Goal: Task Accomplishment & Management: Use online tool/utility

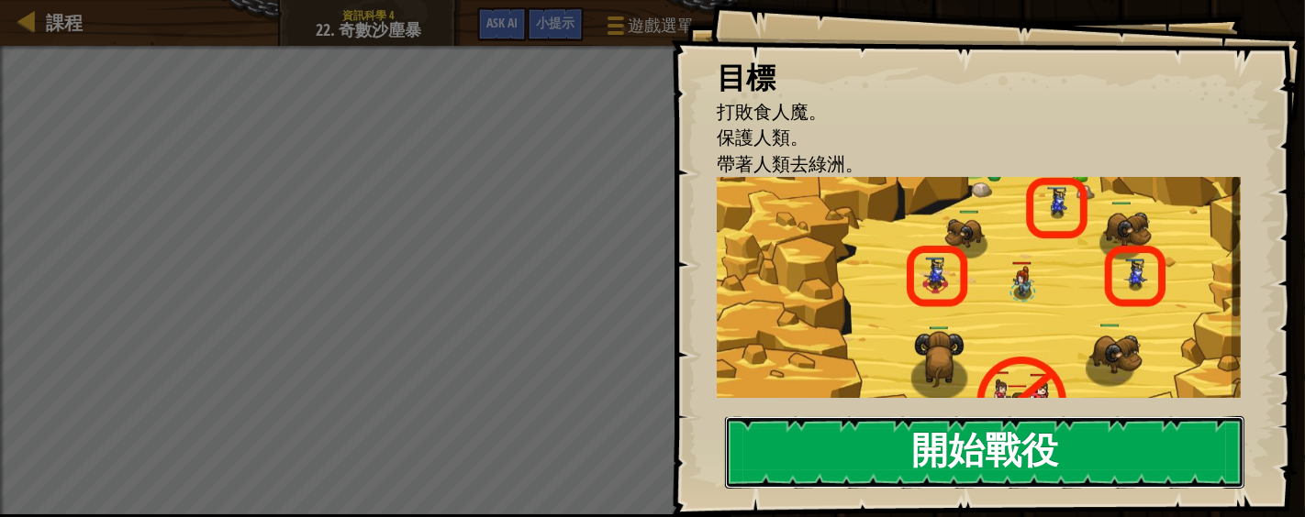
click at [953, 450] on button "開始戰役" at bounding box center [984, 453] width 519 height 72
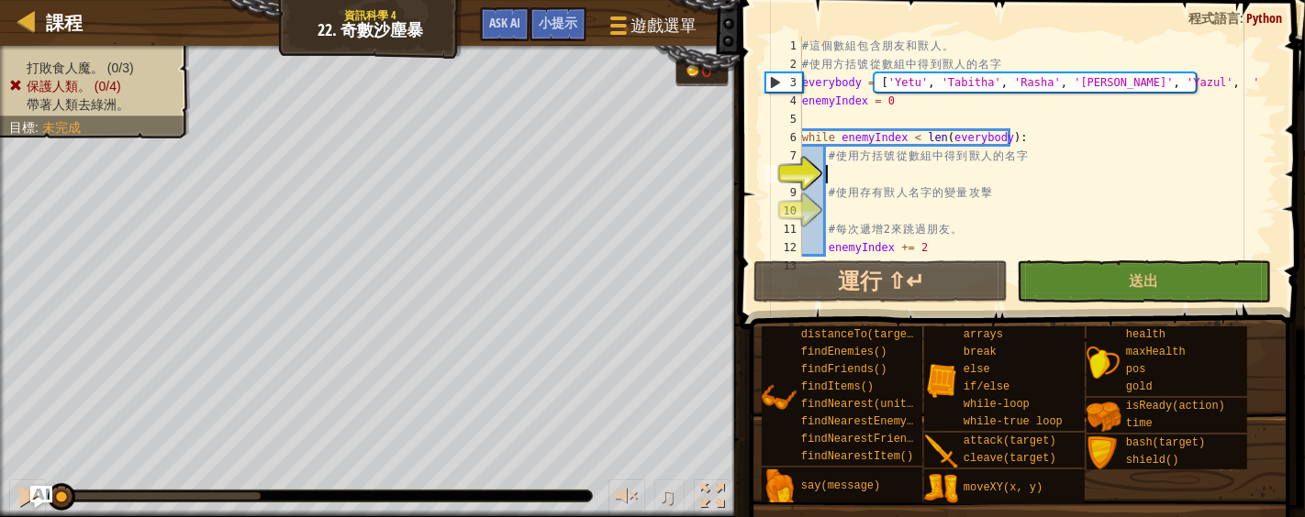
click at [899, 174] on div "# 這 個 數 組 包 含 朋 友 和 獸 人 。 # 使 用 方 括 號 從 數 組 中 得 到 獸 人 的 名 字 everybody = [ 'Yetu…" at bounding box center [1029, 165] width 463 height 257
click at [1198, 83] on div "# 這 個 數 組 包 含 朋 友 和 獸 人 。 # 使 用 方 括 號 從 數 組 中 得 到 獸 人 的 名 字 everybody = [ 'Yetu…" at bounding box center [1029, 165] width 463 height 257
type textarea "everybody = ['Yetu', 'Tabitha', 'Rasha', '[PERSON_NAME]', 'Yazul', '[PERSON_NAM…"
click at [880, 166] on div "# 這 個 數 組 包 含 朋 友 和 獸 人 。 # 使 用 方 括 號 從 數 組 中 得 到 獸 人 的 名 字 everybody = [ 'Yetu…" at bounding box center [1029, 165] width 463 height 257
click at [899, 175] on div "# 這 個 數 組 包 含 朋 友 和 獸 人 。 # 使 用 方 括 號 從 數 組 中 得 到 獸 人 的 名 字 everybody = [ 'Yetu…" at bounding box center [1029, 165] width 463 height 257
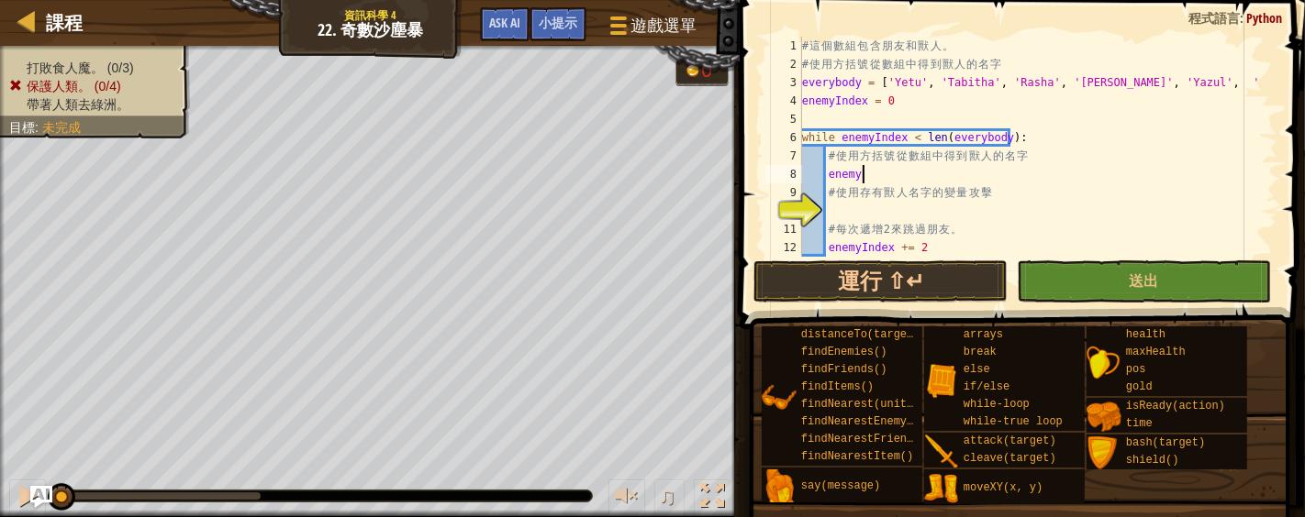
scroll to position [7, 4]
drag, startPoint x: 901, startPoint y: 139, endPoint x: 839, endPoint y: 140, distance: 62.4
click at [839, 140] on div "# 這 個 數 組 包 含 朋 友 和 獸 人 。 # 使 用 方 括 號 從 數 組 中 得 到 獸 人 的 名 字 everybody = [ 'Yetu…" at bounding box center [1029, 165] width 463 height 257
click at [915, 174] on div "# 這 個 數 組 包 含 朋 友 和 獸 人 。 # 使 用 方 括 號 從 數 組 中 得 到 獸 人 的 名 字 everybody = [ 'Yetu…" at bounding box center [1029, 165] width 463 height 257
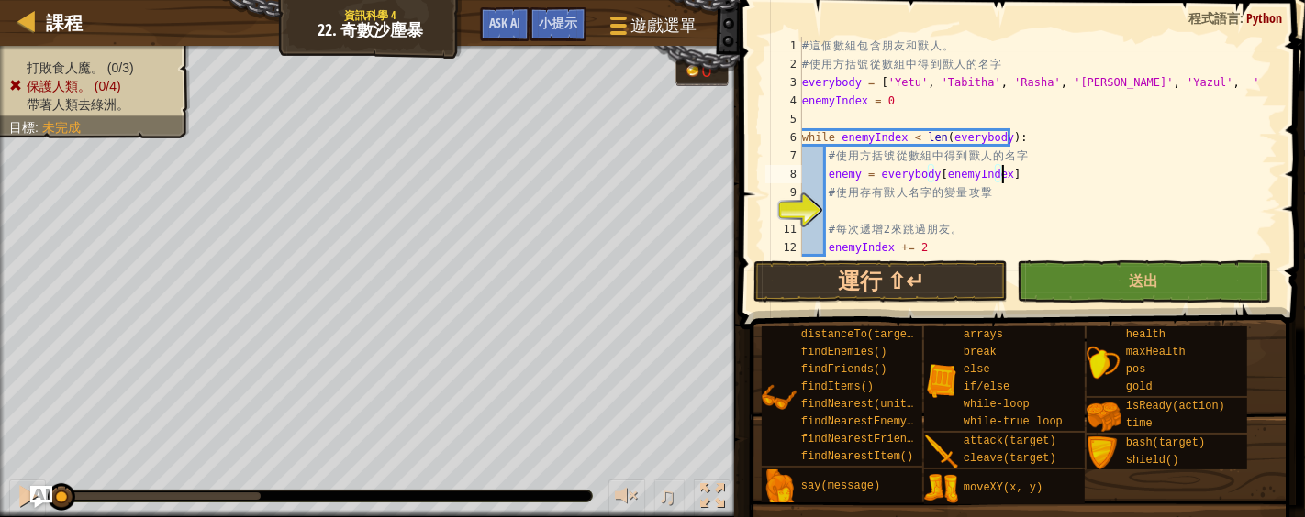
click at [1030, 174] on div "# 這 個 數 組 包 含 朋 友 和 獸 人 。 # 使 用 方 括 號 從 數 組 中 得 到 獸 人 的 名 字 everybody = [ 'Yetu…" at bounding box center [1029, 165] width 463 height 257
click at [1027, 136] on div "# 這 個 數 組 包 含 朋 友 和 獸 人 。 # 使 用 方 括 號 從 數 組 中 得 到 獸 人 的 名 字 everybody = [ 'Yetu…" at bounding box center [1029, 165] width 463 height 257
click at [1206, 83] on div "# 這 個 數 組 包 含 朋 友 和 獸 人 。 # 使 用 方 括 號 從 數 組 中 得 到 獸 人 的 名 字 everybody = [ 'Yetu…" at bounding box center [1029, 165] width 463 height 257
click at [904, 102] on div "# 這 個 數 組 包 含 朋 友 和 獸 人 。 # 使 用 方 括 號 從 數 組 中 得 到 獸 人 的 名 字 everybody = [ 'Yetu…" at bounding box center [1029, 165] width 463 height 257
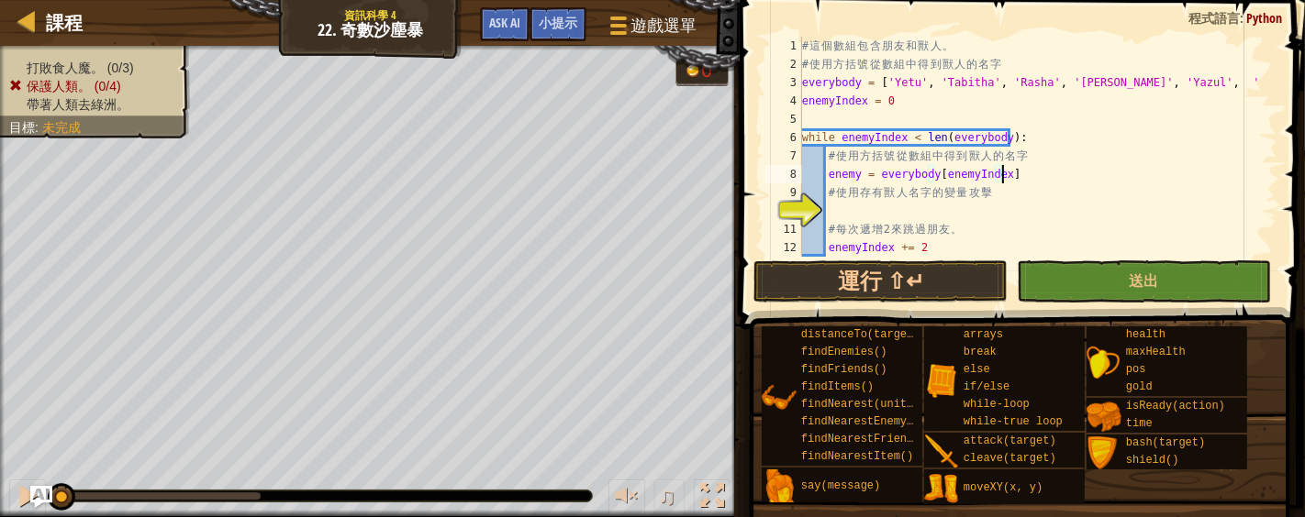
click at [1010, 174] on div "# 這 個 數 組 包 含 朋 友 和 獸 人 。 # 使 用 方 括 號 從 數 組 中 得 到 獸 人 的 名 字 everybody = [ 'Yetu…" at bounding box center [1029, 165] width 463 height 257
type textarea "enemy = everybody[enemyIndex]"
click at [904, 208] on div "# 這 個 數 組 包 含 朋 友 和 獸 人 。 # 使 用 方 括 號 從 數 組 中 得 到 獸 人 的 名 字 everybody = [ 'Yetu…" at bounding box center [1029, 165] width 463 height 257
click at [873, 218] on div "# 這 個 數 組 包 含 朋 友 和 獸 人 。 # 使 用 方 括 號 從 數 組 中 得 到 獸 人 的 名 字 everybody = [ 'Yetu…" at bounding box center [1029, 165] width 463 height 257
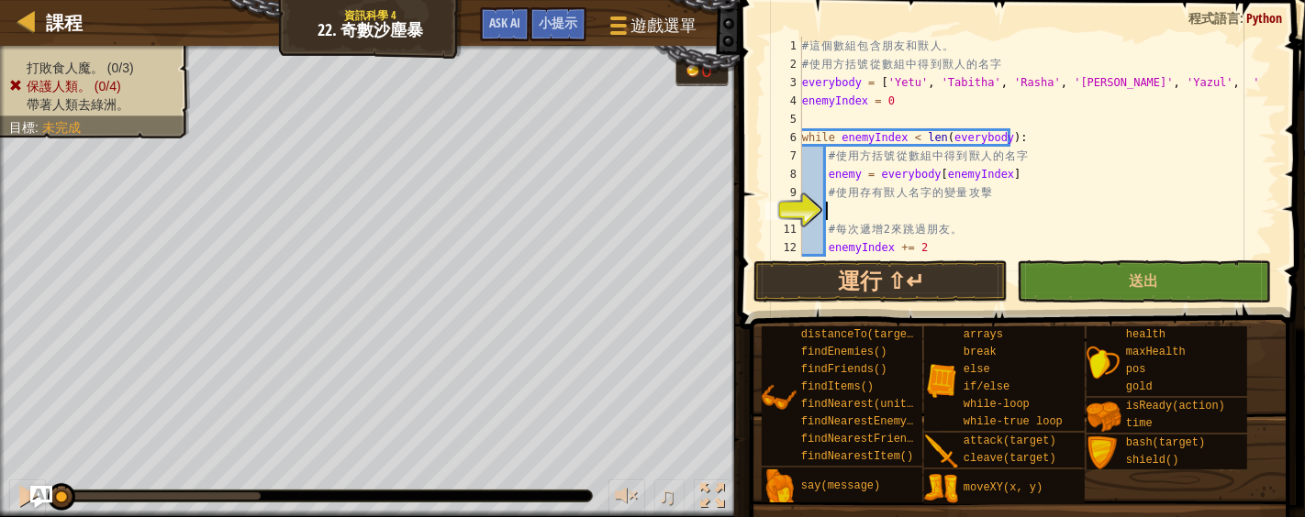
click at [911, 211] on div "# 這 個 數 組 包 含 朋 友 和 獸 人 。 # 使 用 方 括 號 從 數 組 中 得 到 獸 人 的 名 字 everybody = [ 'Yetu…" at bounding box center [1029, 165] width 463 height 257
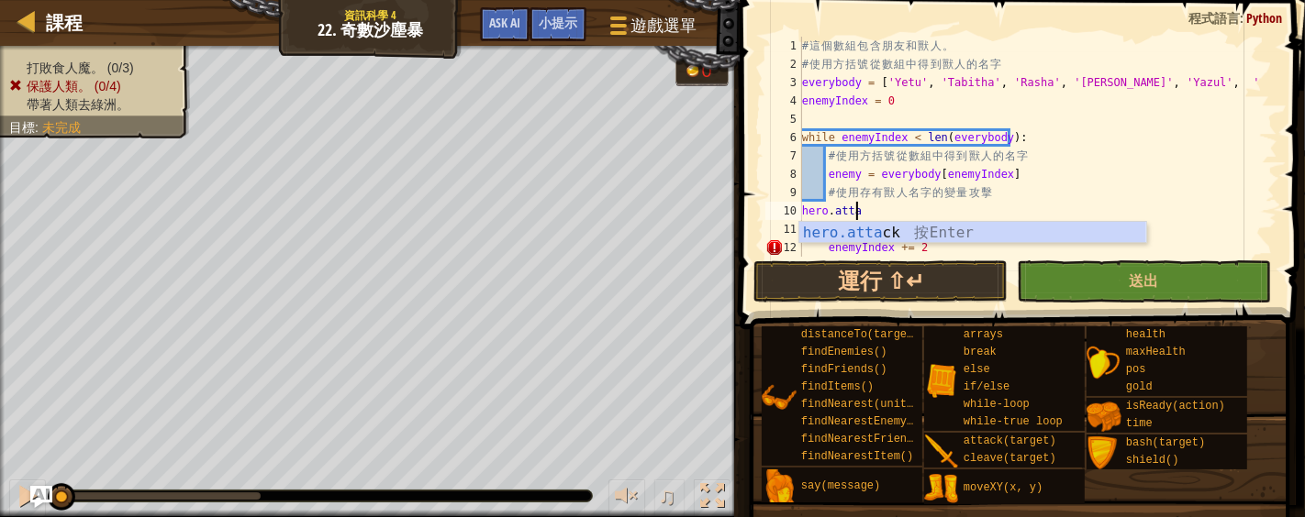
scroll to position [7, 3]
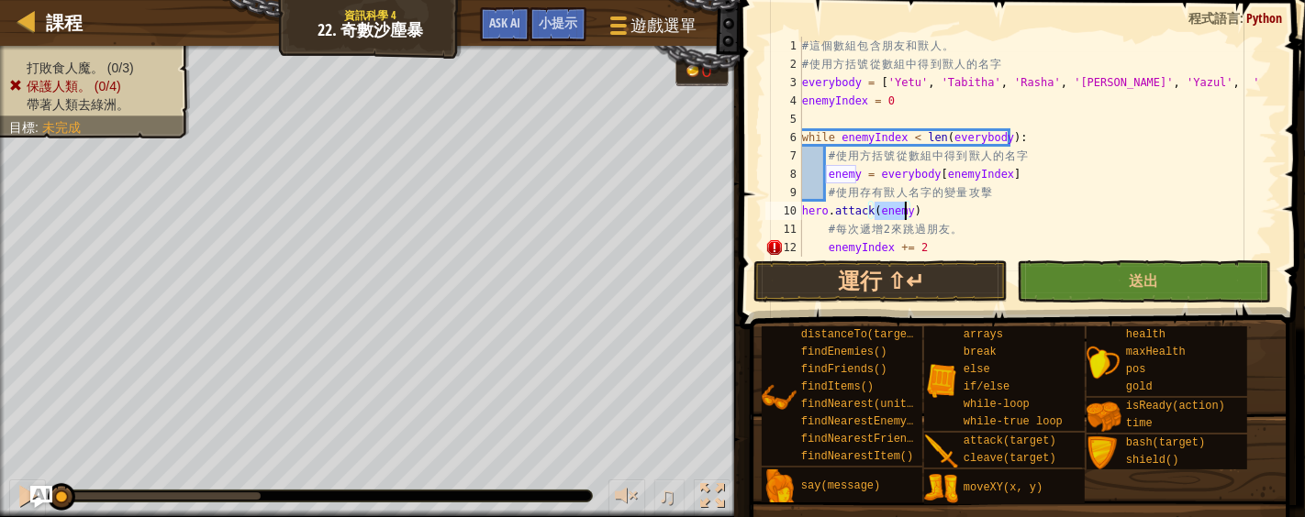
click at [929, 210] on div "# 這 個 數 組 包 含 朋 友 和 獸 人 。 # 使 用 方 括 號 從 數 組 中 得 到 獸 人 的 名 字 everybody = [ 'Yetu…" at bounding box center [1029, 165] width 463 height 257
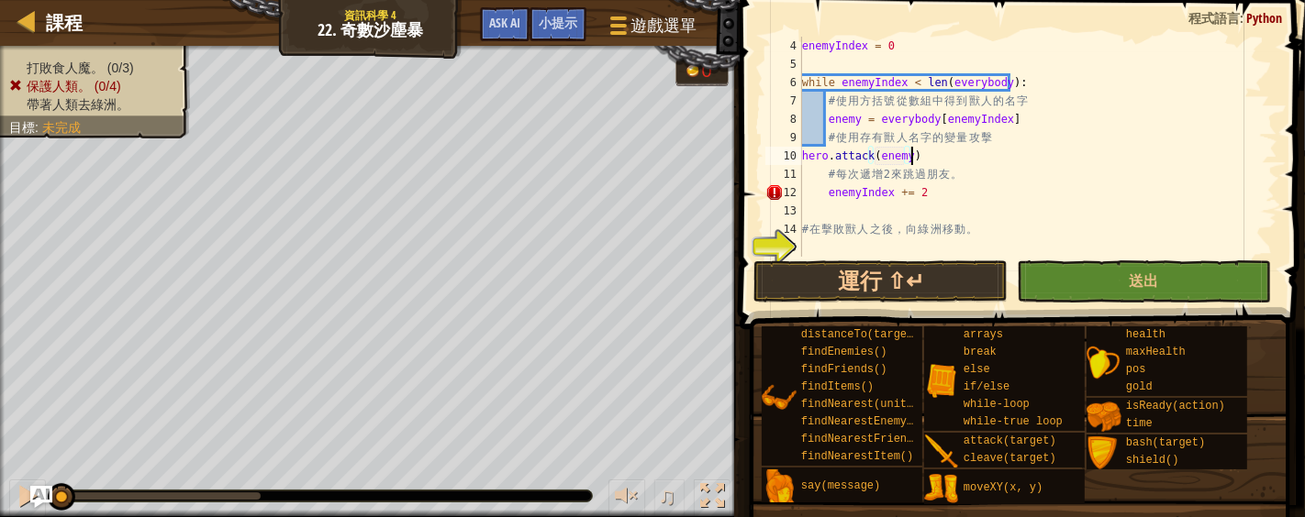
scroll to position [55, 0]
click at [937, 196] on div "enemyIndex = 0 while enemyIndex < len ( everybody ) : # 使 用 方 括 號 從 數 組 中 得 到 獸…" at bounding box center [1029, 165] width 463 height 257
click at [804, 161] on div "enemyIndex = 0 while enemyIndex < len ( everybody ) : # 使 用 方 括 號 從 數 組 中 得 到 獸…" at bounding box center [1029, 165] width 463 height 257
click at [940, 190] on div "enemyIndex = 0 while enemyIndex < len ( everybody ) : # 使 用 方 括 號 從 數 組 中 得 到 獸…" at bounding box center [1029, 165] width 463 height 257
type textarea "enemyIndex += 2"
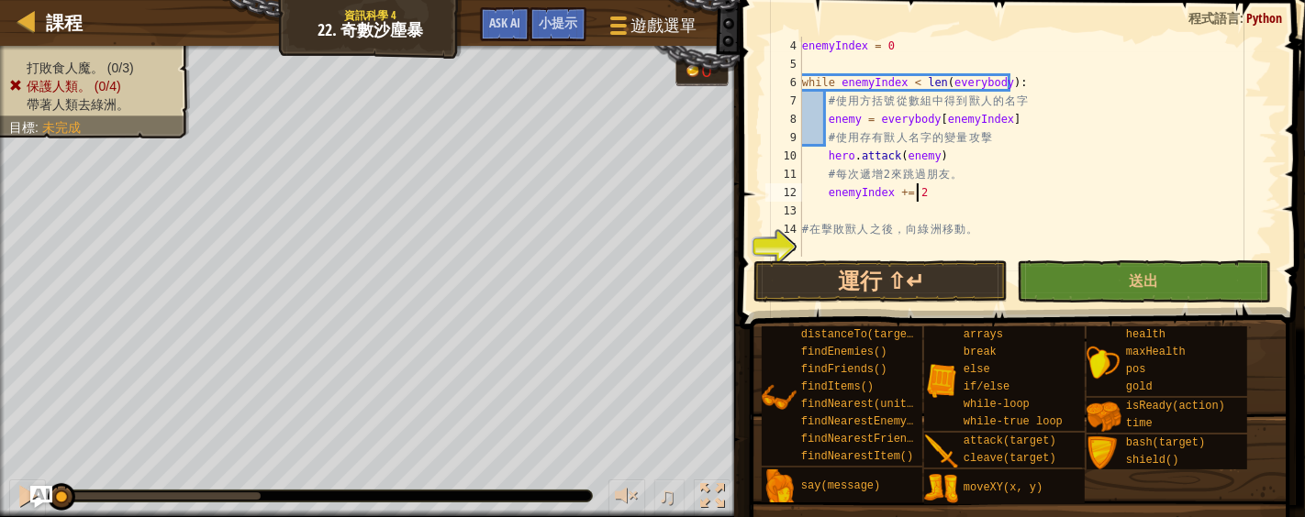
click at [940, 193] on div "enemyIndex = 0 while enemyIndex < len ( everybody ) : # 使 用 方 括 號 從 數 組 中 得 到 獸…" at bounding box center [1029, 165] width 463 height 257
click at [879, 248] on div "enemyIndex = 0 while enemyIndex < len ( everybody ) : # 使 用 方 括 號 從 數 組 中 得 到 獸…" at bounding box center [1029, 165] width 463 height 257
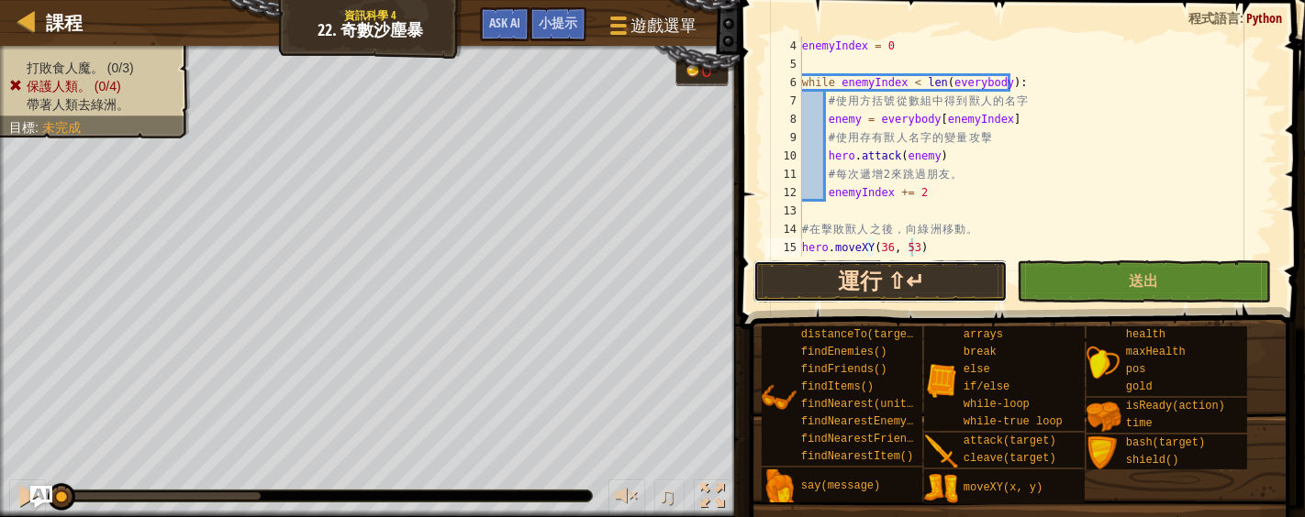
click at [904, 279] on button "運行 ⇧↵" at bounding box center [880, 282] width 254 height 42
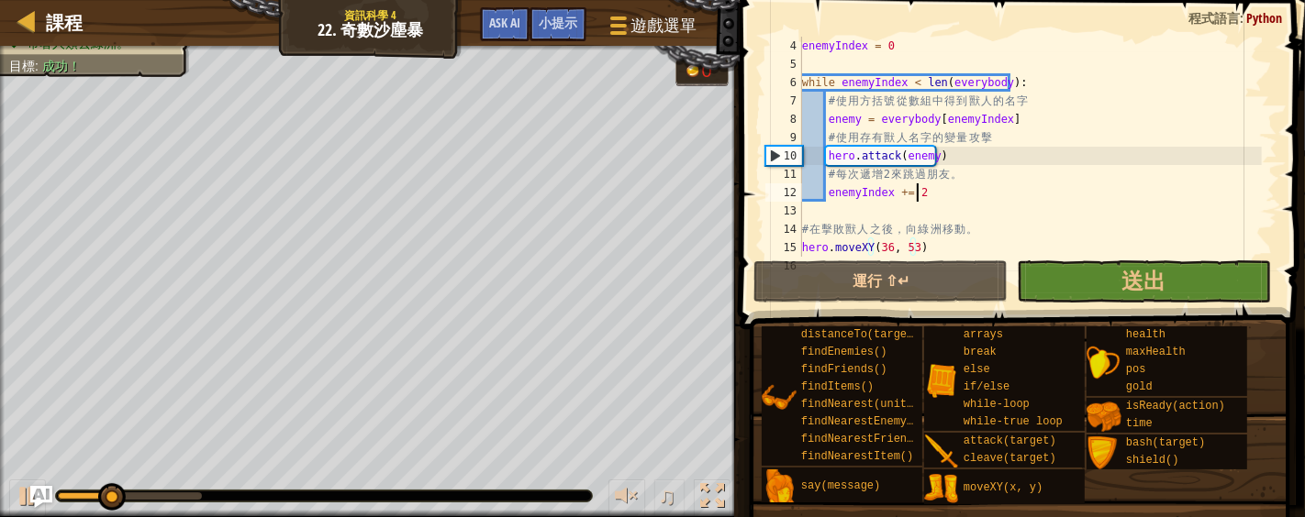
click at [969, 191] on div "enemyIndex = 0 while enemyIndex < len ( everybody ) : # 使 用 方 括 號 從 數 組 中 得 到 獸…" at bounding box center [1029, 165] width 463 height 257
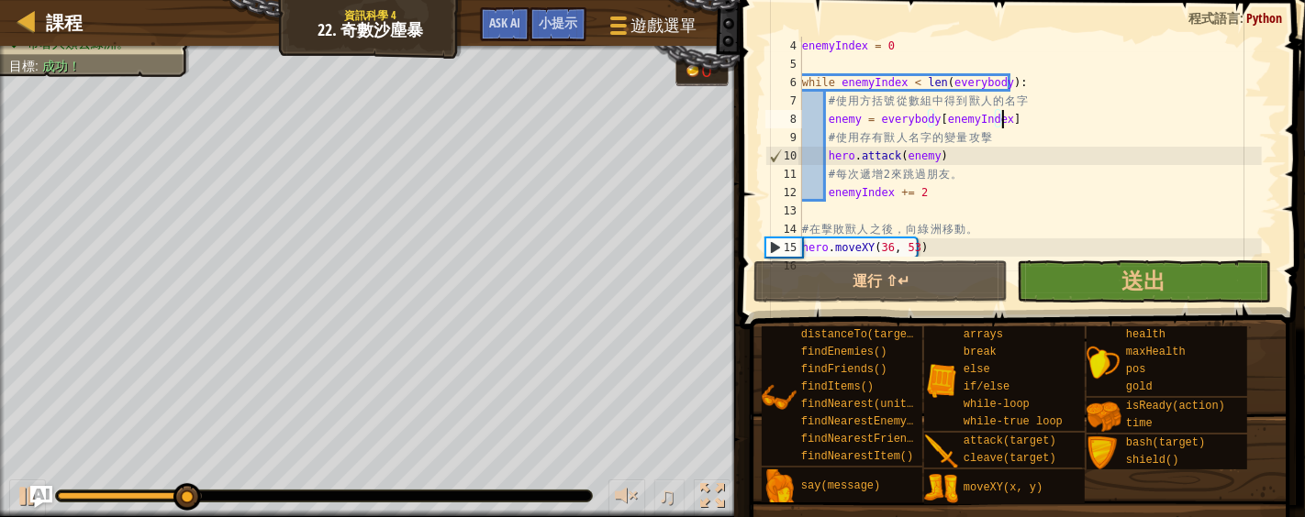
click at [1014, 119] on div "enemyIndex = 0 while enemyIndex < len ( everybody ) : # 使 用 方 括 號 從 數 組 中 得 到 獸…" at bounding box center [1029, 165] width 463 height 257
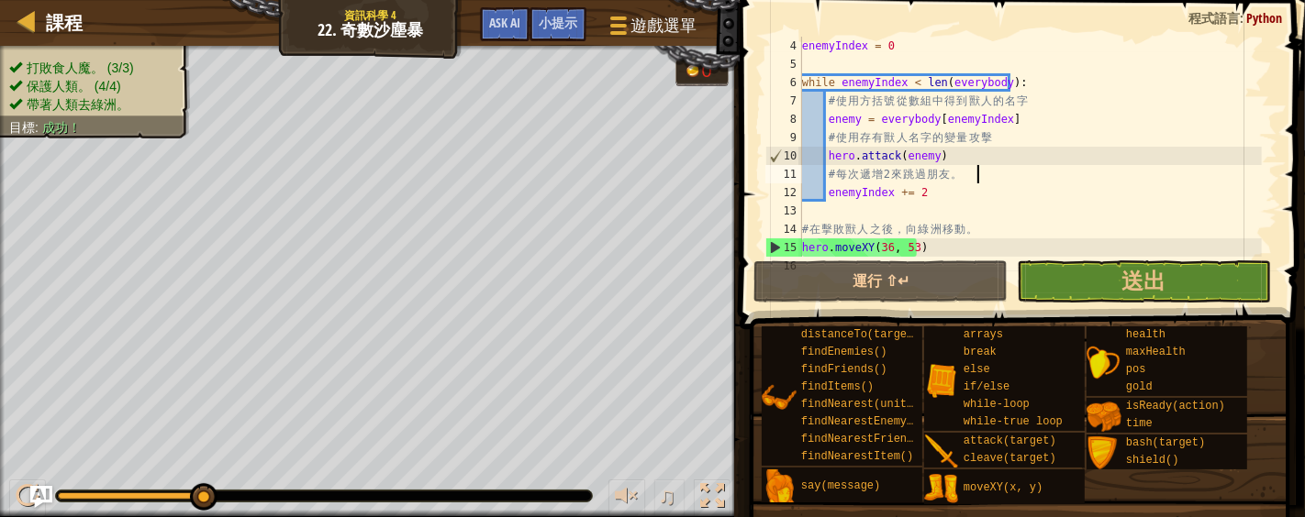
click at [1040, 170] on div "enemyIndex = 0 while enemyIndex < len ( everybody ) : # 使 用 方 括 號 從 數 組 中 得 到 獸…" at bounding box center [1029, 165] width 463 height 257
click at [1012, 130] on div "enemyIndex = 0 while enemyIndex < len ( everybody ) : # 使 用 方 括 號 從 數 組 中 得 到 獸…" at bounding box center [1029, 165] width 463 height 257
click at [1019, 114] on div "enemyIndex = 0 while enemyIndex < len ( everybody ) : # 使 用 方 括 號 從 數 組 中 得 到 獸…" at bounding box center [1029, 165] width 463 height 257
type textarea "enemy = everybody[enemyIndex]"
click at [1019, 114] on div "enemyIndex = 0 while enemyIndex < len ( everybody ) : # 使 用 方 括 號 從 數 組 中 得 到 獸…" at bounding box center [1029, 165] width 463 height 257
